Goal: Navigation & Orientation: Find specific page/section

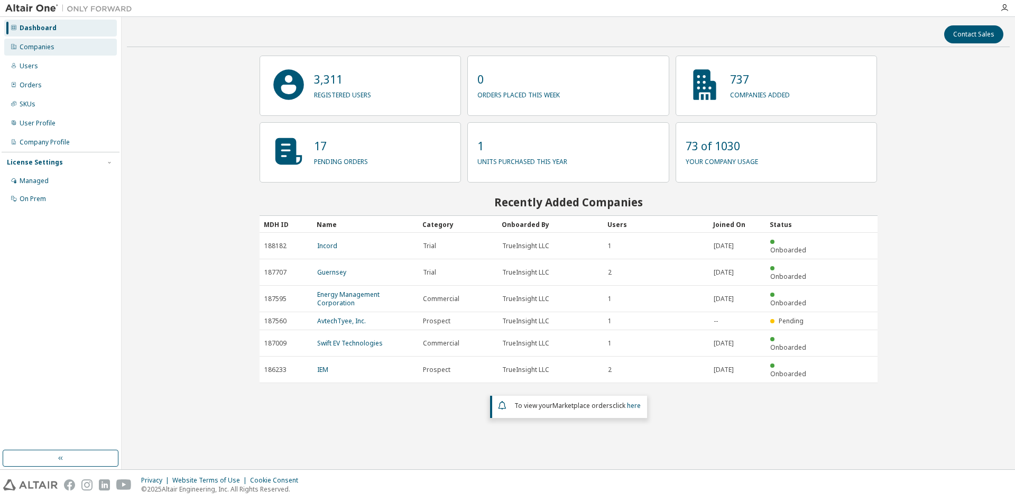
click at [56, 42] on div "Companies" at bounding box center [60, 47] width 113 height 17
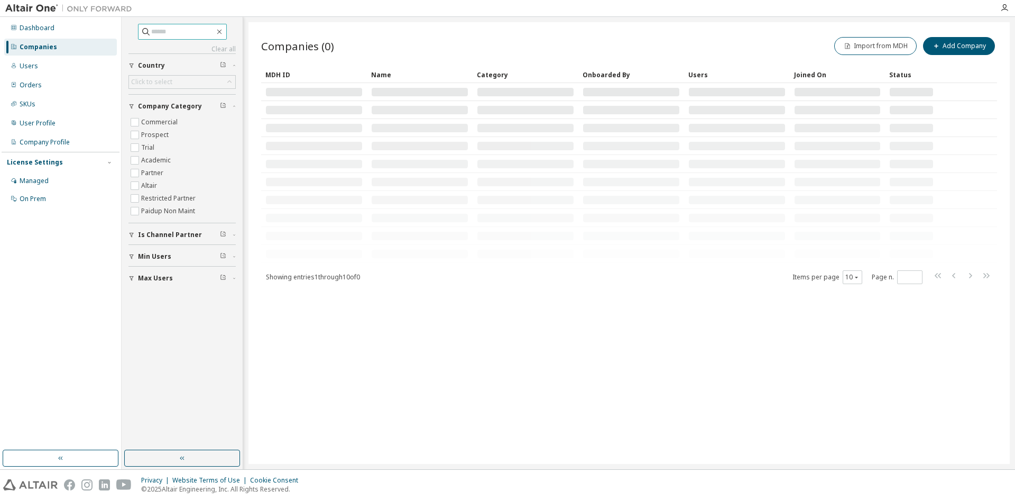
click at [215, 35] on input "text" at bounding box center [182, 31] width 63 height 11
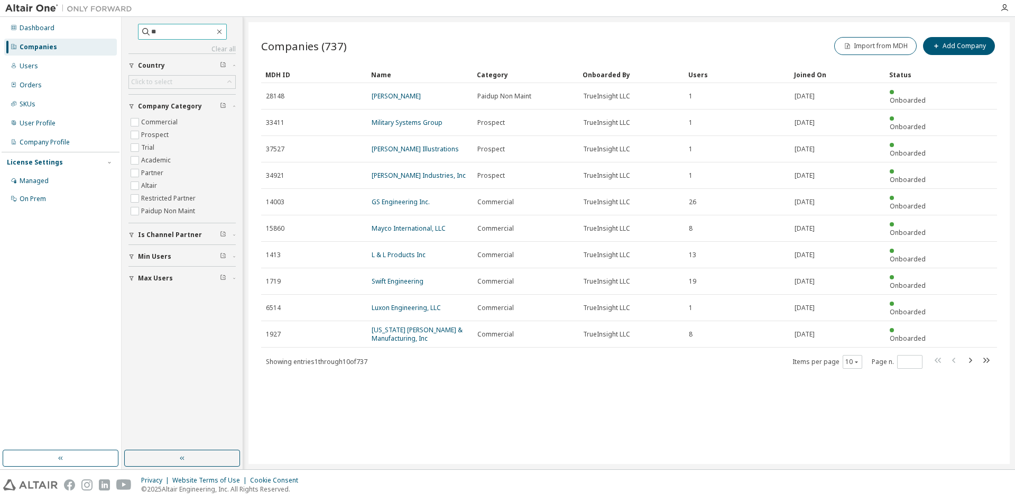
type input "*"
type input "*****"
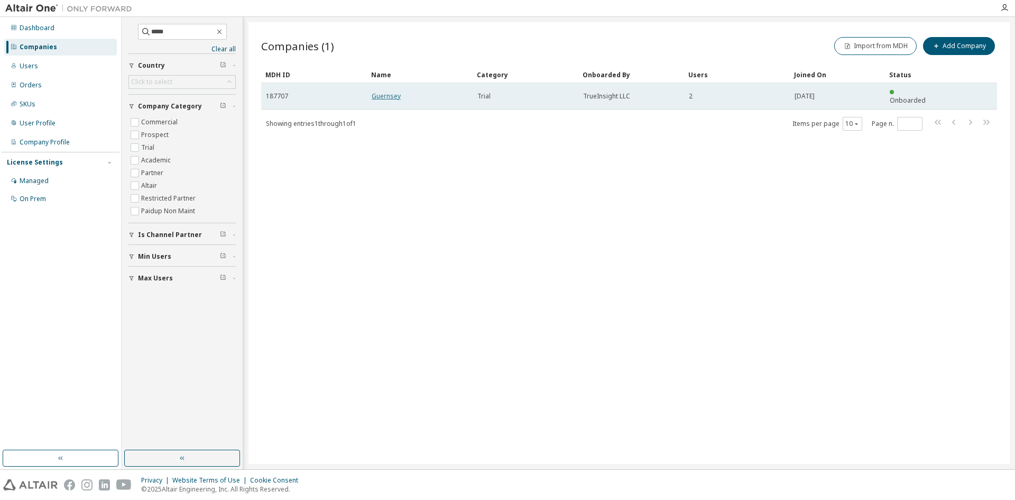
click at [395, 91] on link "Guernsey" at bounding box center [386, 95] width 29 height 9
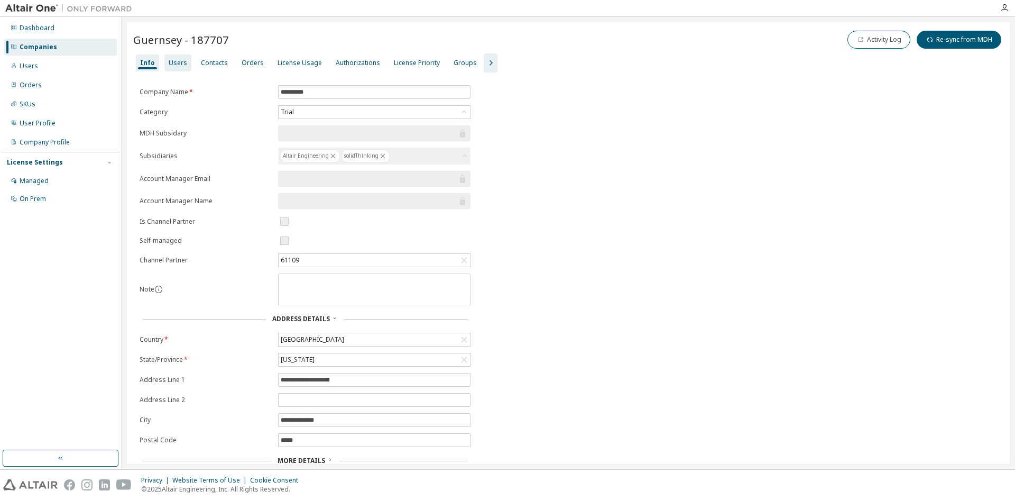
click at [182, 66] on div "Users" at bounding box center [178, 63] width 19 height 8
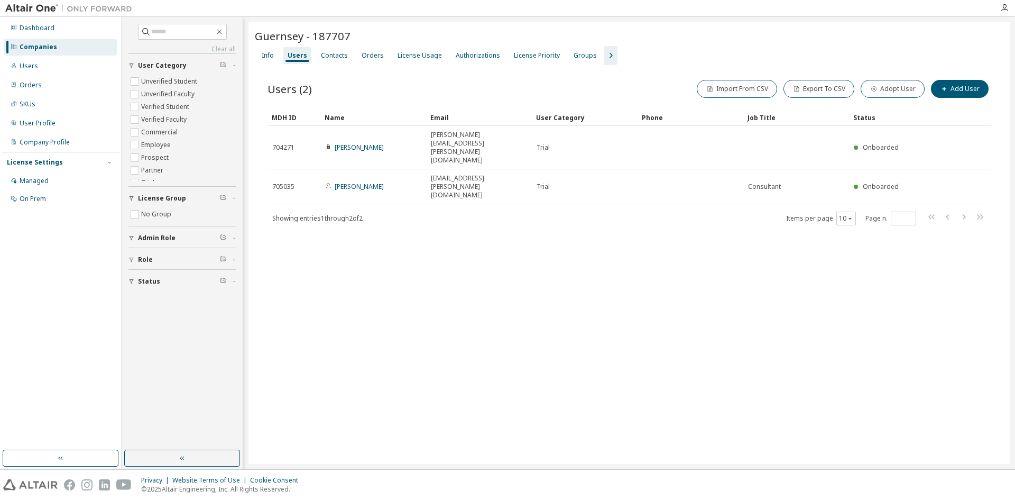
click at [410, 76] on div "Users (2) Import From CSV Export To CSV Adopt User Add User Clear Load Save Sav…" at bounding box center [629, 159] width 749 height 188
click at [604, 54] on icon "button" at bounding box center [610, 55] width 13 height 13
click at [345, 55] on div "Contacts" at bounding box center [334, 55] width 27 height 8
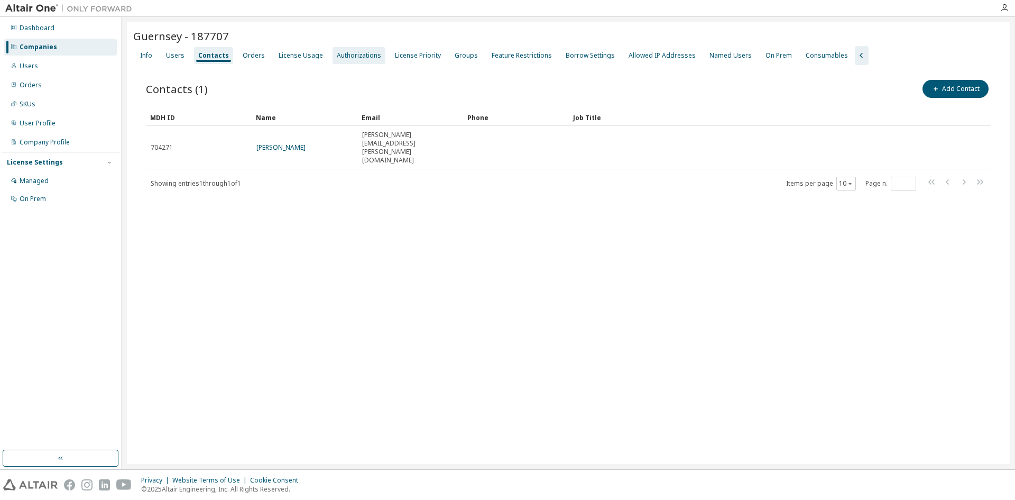
click at [339, 54] on div "Authorizations" at bounding box center [359, 55] width 44 height 8
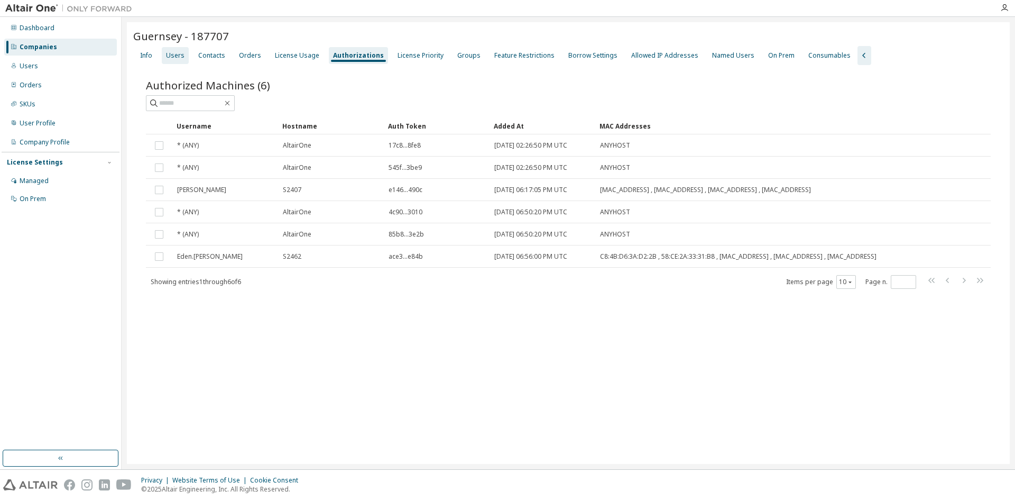
click at [176, 62] on div "Users" at bounding box center [175, 55] width 27 height 17
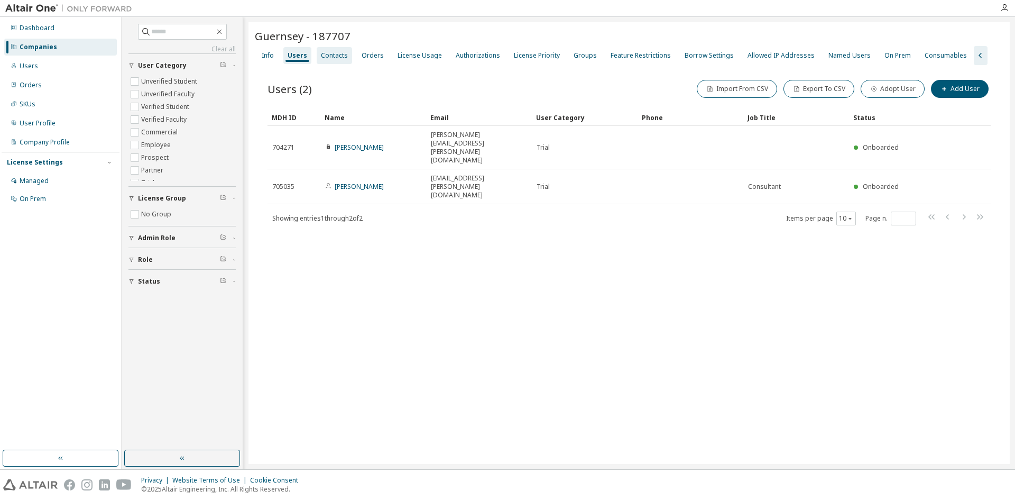
click at [349, 60] on div "Contacts" at bounding box center [334, 55] width 35 height 17
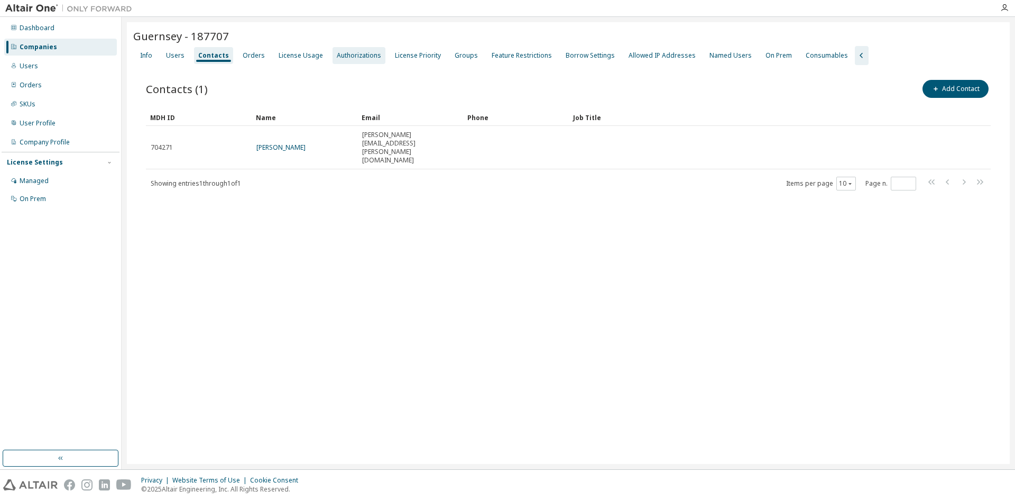
click at [344, 60] on div "Authorizations" at bounding box center [359, 55] width 53 height 17
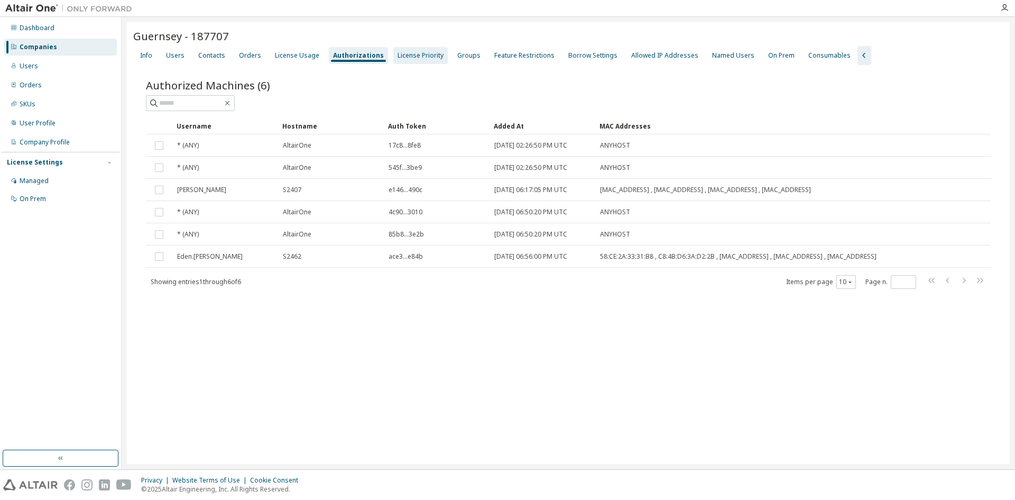
click at [410, 54] on div "License Priority" at bounding box center [421, 55] width 46 height 8
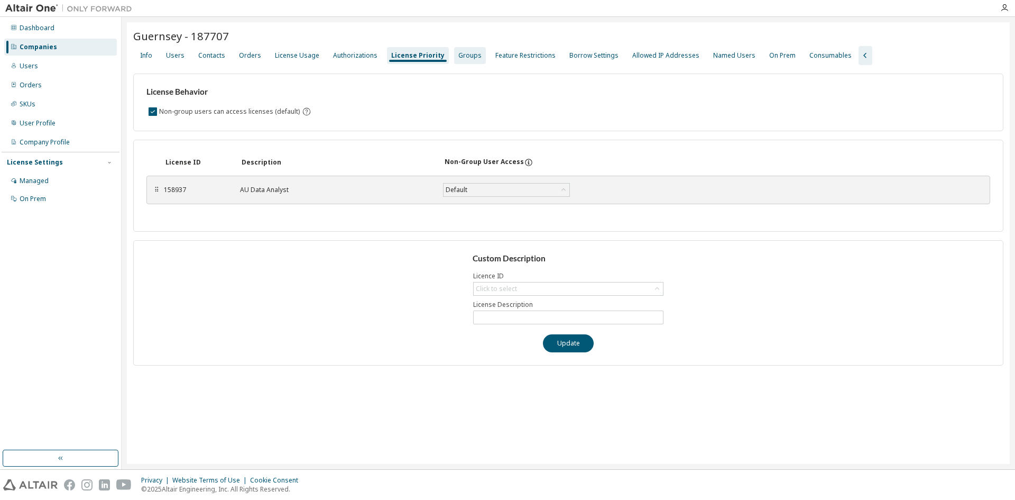
click at [458, 57] on div "Groups" at bounding box center [469, 55] width 23 height 8
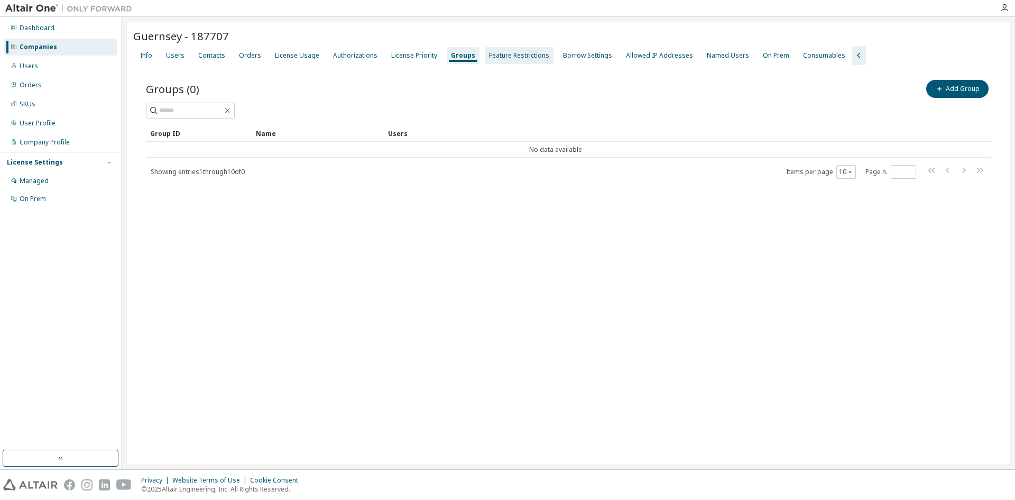
click at [491, 60] on div "Feature Restrictions" at bounding box center [519, 55] width 69 height 17
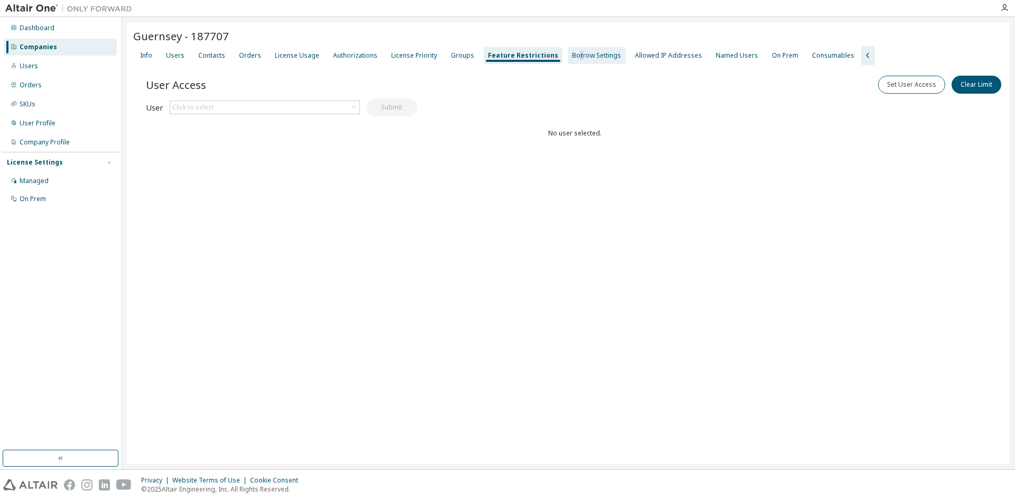
click at [572, 53] on div "Borrow Settings" at bounding box center [596, 55] width 49 height 8
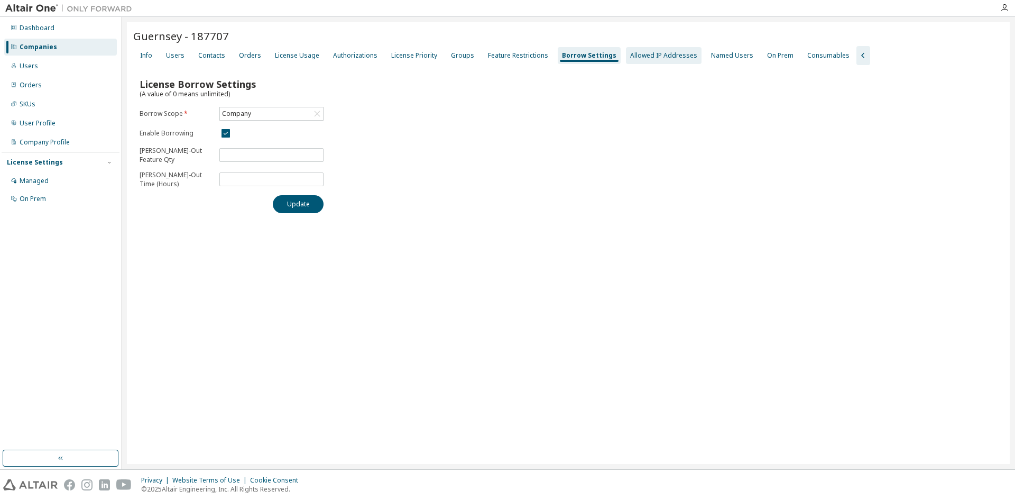
click at [642, 59] on div "Allowed IP Addresses" at bounding box center [663, 55] width 67 height 8
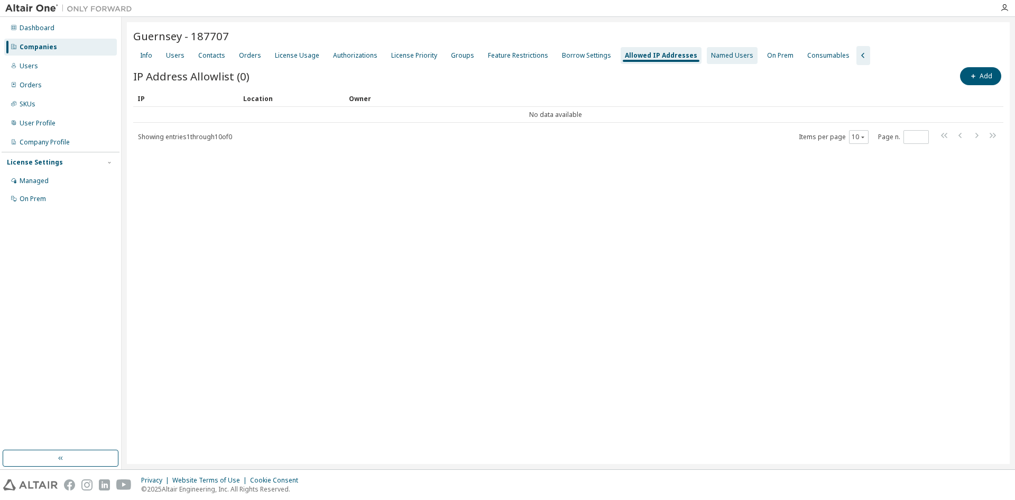
click at [711, 59] on div "Named Users" at bounding box center [732, 55] width 42 height 8
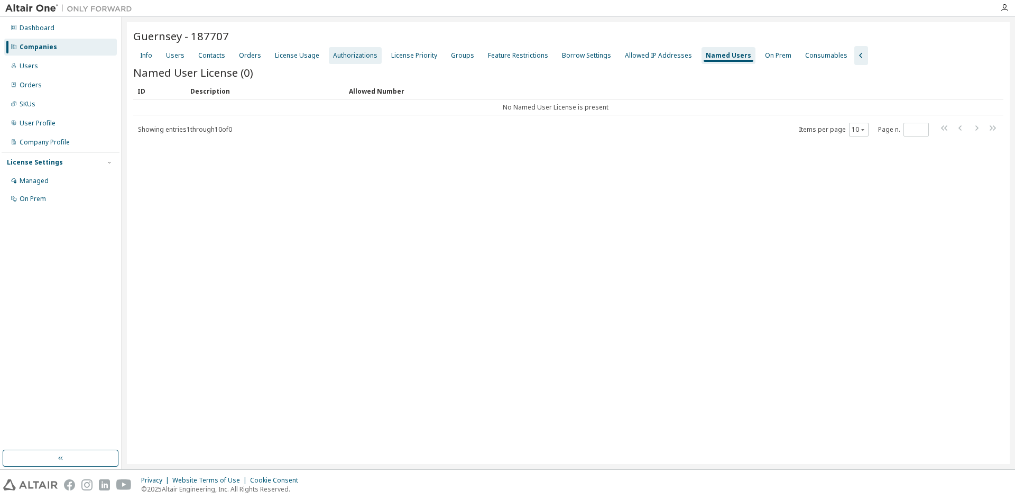
click at [339, 55] on div "Authorizations" at bounding box center [355, 55] width 44 height 8
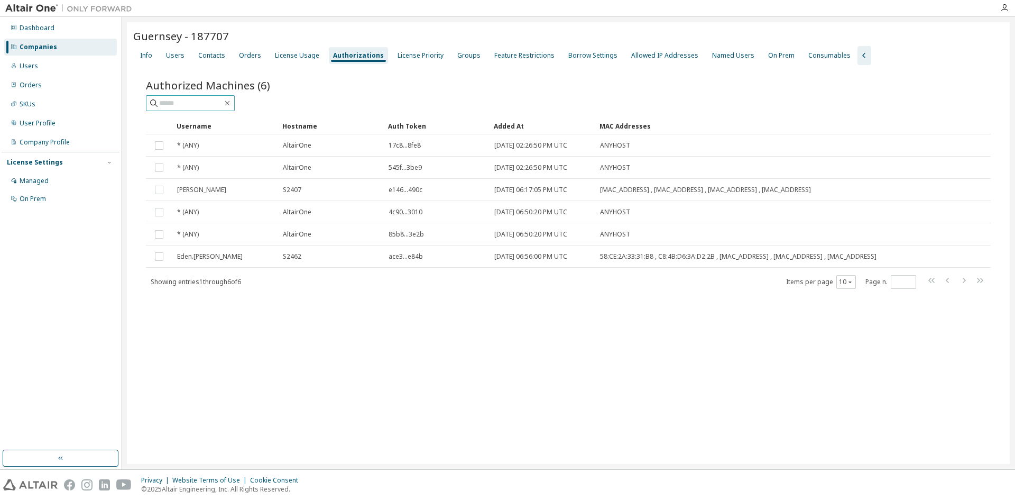
click at [206, 103] on input "text" at bounding box center [190, 103] width 63 height 11
click at [185, 106] on input "text" at bounding box center [190, 103] width 63 height 11
